Goal: Information Seeking & Learning: Learn about a topic

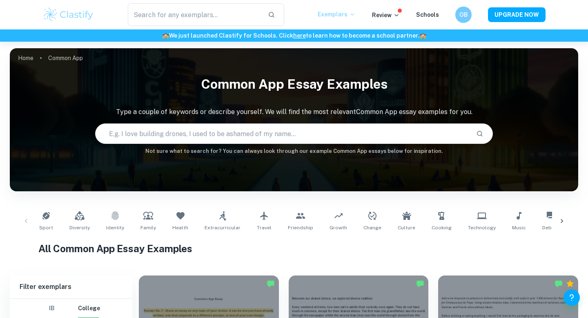
click at [340, 13] on p "Exemplars" at bounding box center [337, 14] width 38 height 9
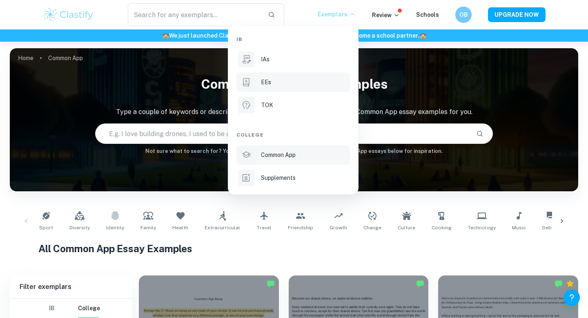
click at [268, 85] on p "EEs" at bounding box center [266, 82] width 10 height 9
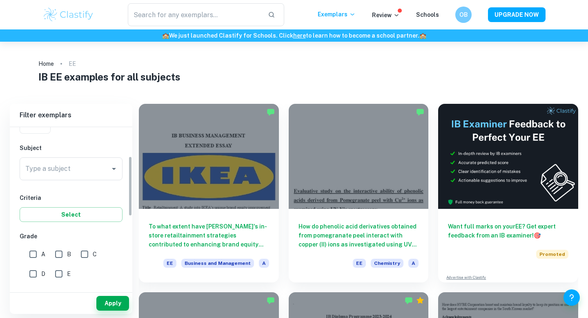
scroll to position [80, 0]
click at [76, 168] on input "Type a subject" at bounding box center [64, 167] width 83 height 16
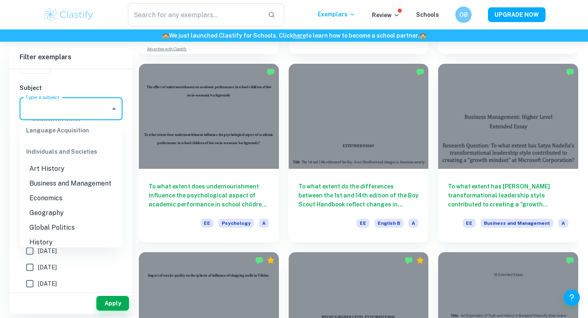
scroll to position [694, 0]
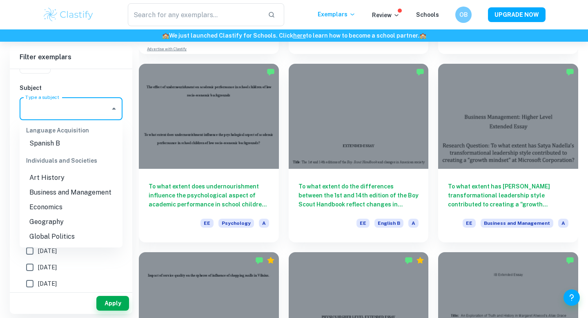
click at [72, 194] on li "Business and Management" at bounding box center [71, 193] width 103 height 15
type input "Business and Management"
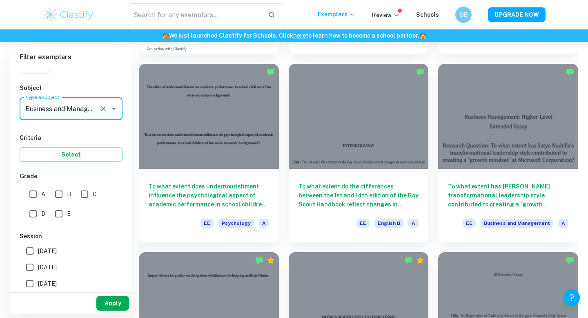
click at [121, 302] on button "Apply" at bounding box center [112, 303] width 33 height 15
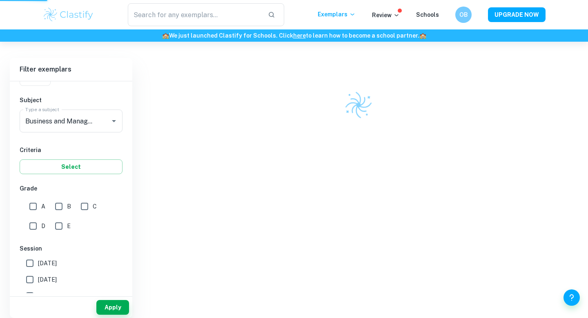
scroll to position [42, 0]
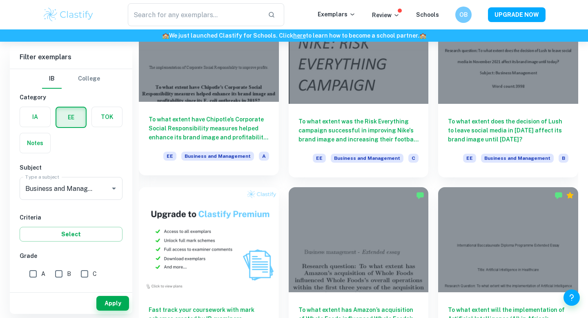
scroll to position [302, 0]
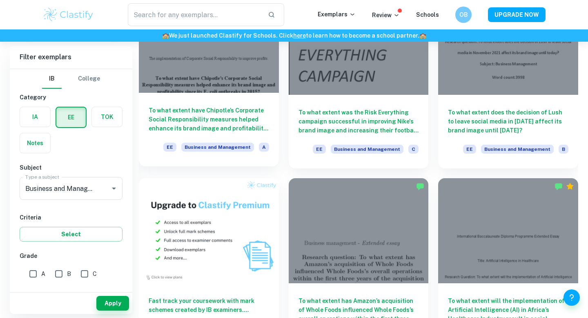
click at [202, 89] on div at bounding box center [209, 40] width 140 height 105
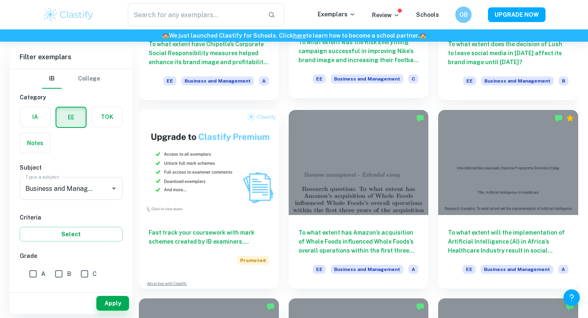
scroll to position [379, 0]
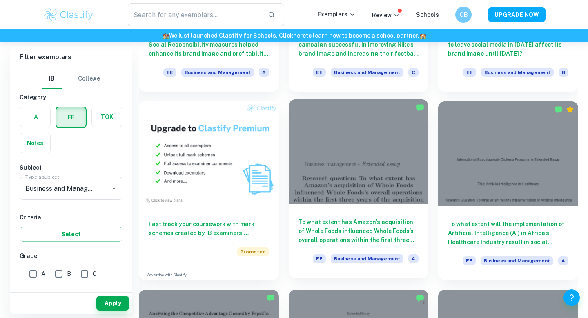
click at [382, 239] on h6 "To what extent has Amazon’s acquisition of Whole Foods influenced Whole Foods’s…" at bounding box center [359, 230] width 121 height 27
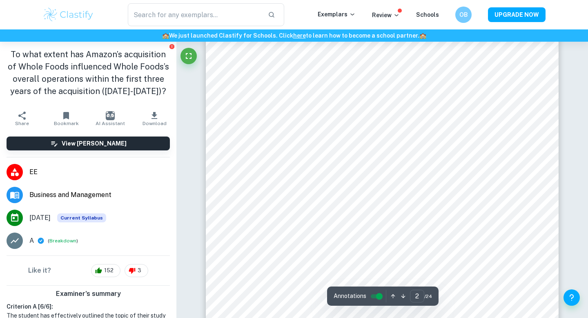
scroll to position [604, 0]
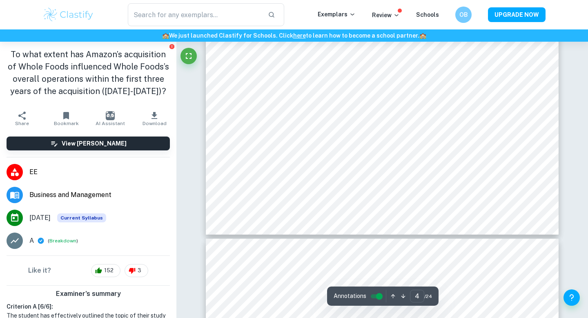
type input "5"
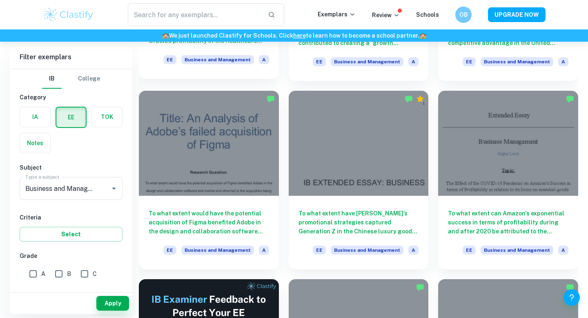
scroll to position [956, 0]
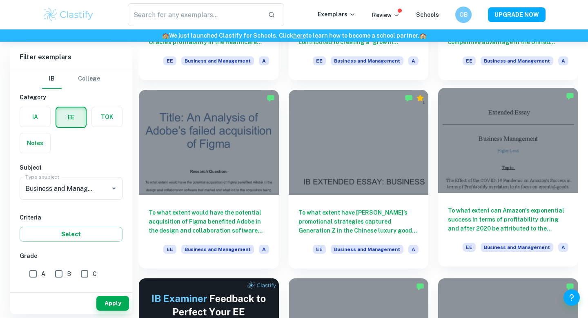
click at [490, 159] on div at bounding box center [509, 140] width 140 height 105
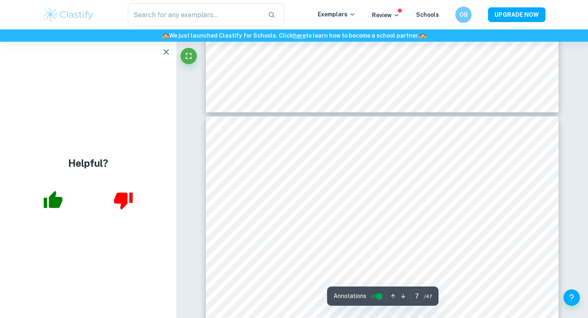
scroll to position [2814, 0]
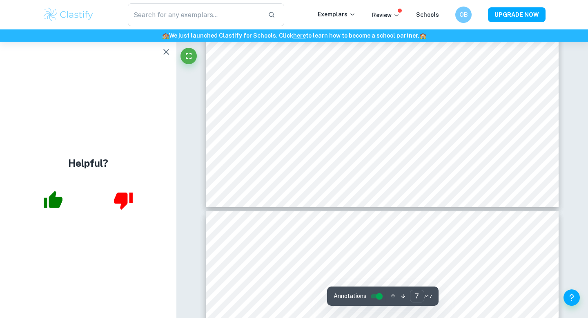
type input "8"
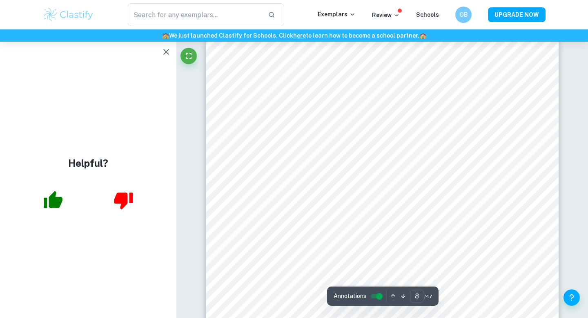
scroll to position [3383, 0]
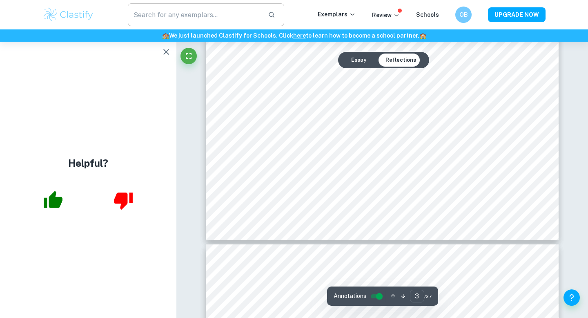
type input "4"
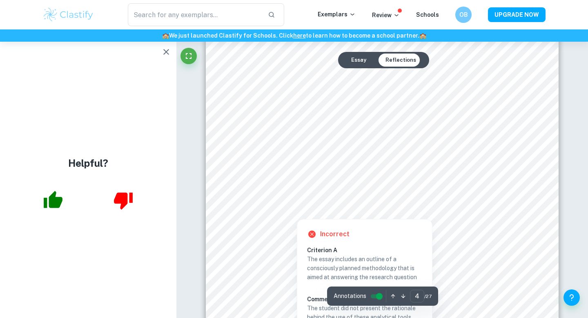
scroll to position [1720, 0]
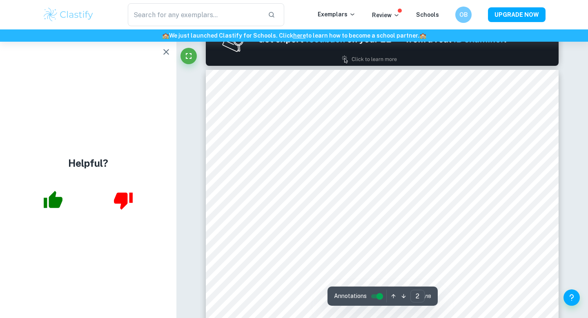
scroll to position [540, 0]
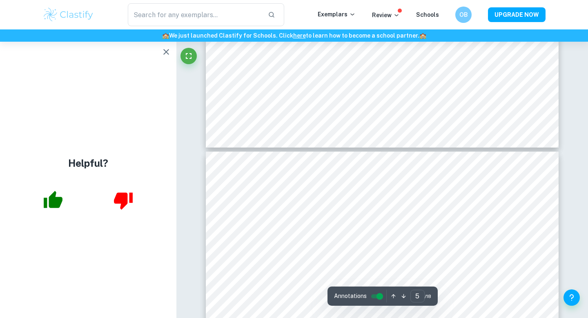
type input "4"
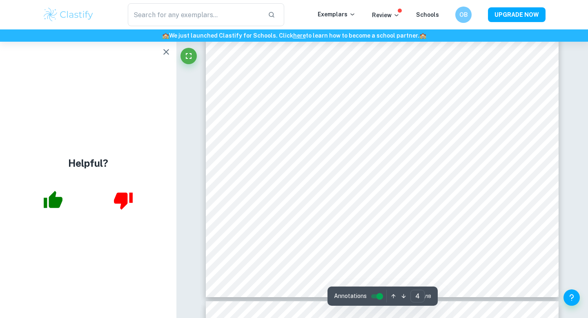
scroll to position [1841, 0]
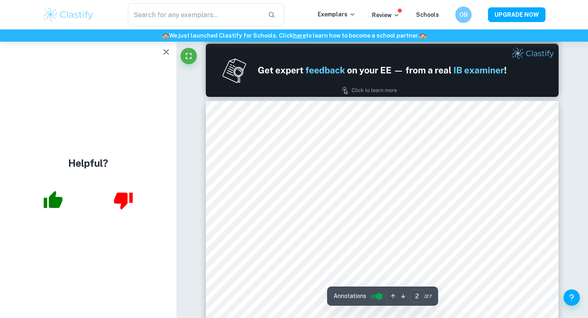
scroll to position [510, 0]
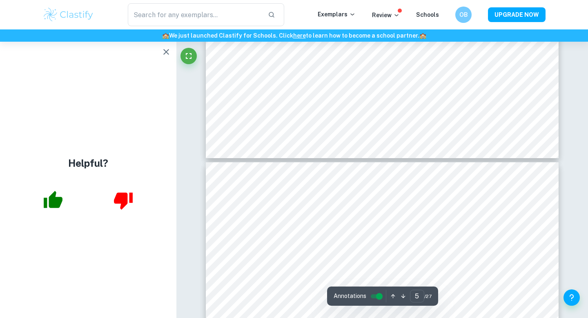
type input "6"
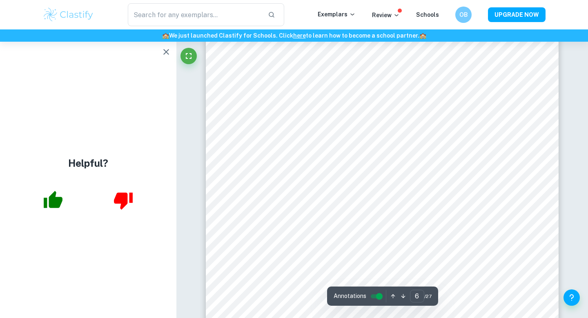
scroll to position [2826, 0]
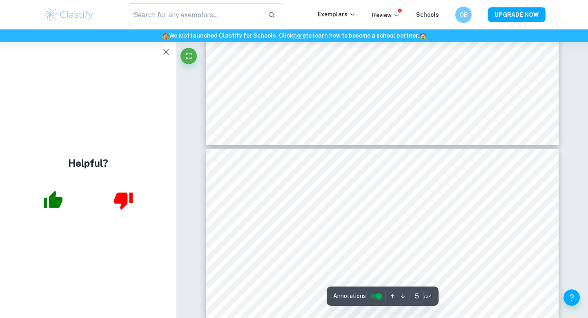
type input "6"
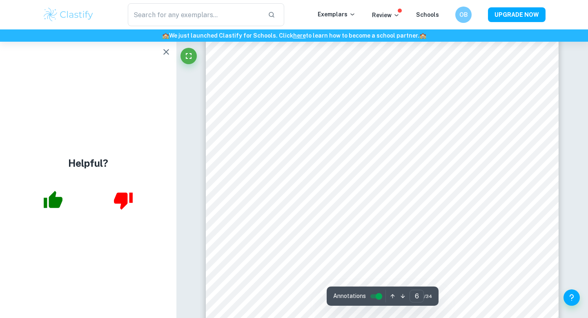
scroll to position [2525, 0]
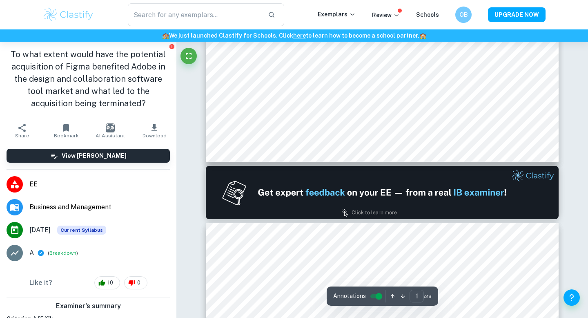
type input "2"
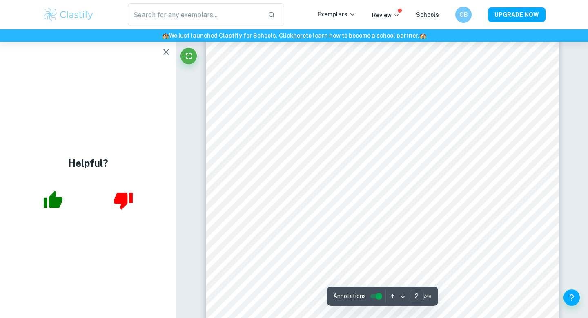
scroll to position [634, 0]
